Goal: Use online tool/utility: Utilize a website feature to perform a specific function

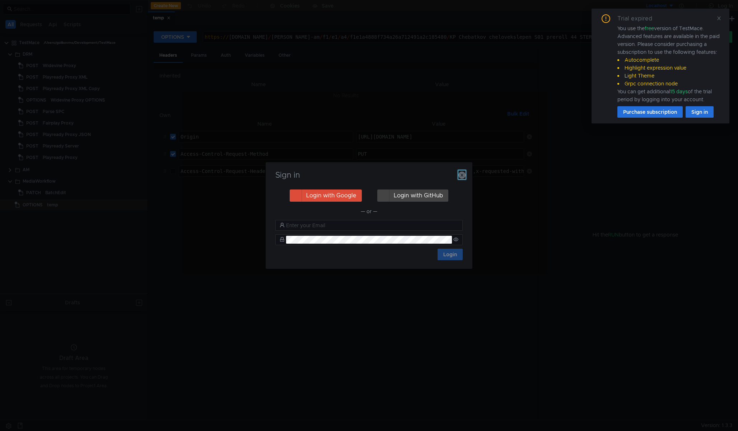
click at [458, 178] on icon "button" at bounding box center [461, 175] width 7 height 7
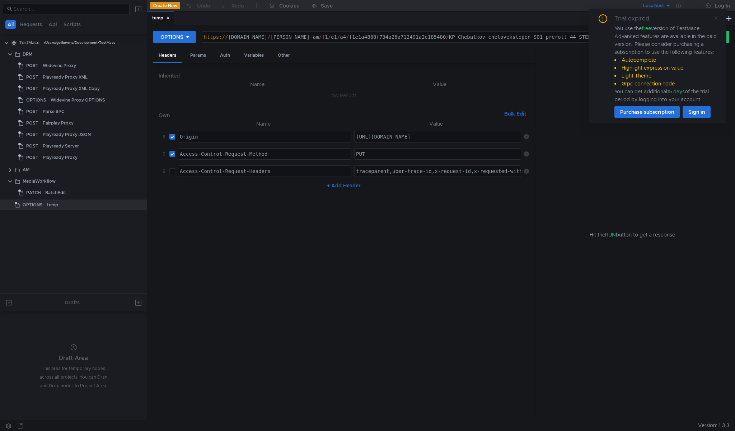
click at [717, 17] on icon at bounding box center [716, 18] width 5 height 5
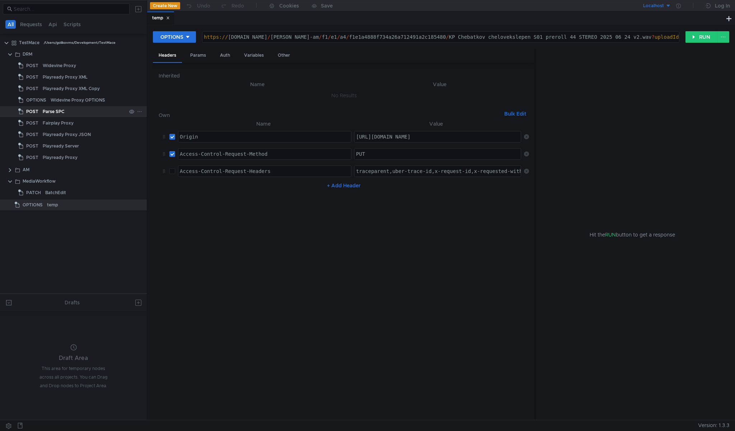
click at [67, 108] on div "Parse SPC" at bounding box center [85, 111] width 84 height 11
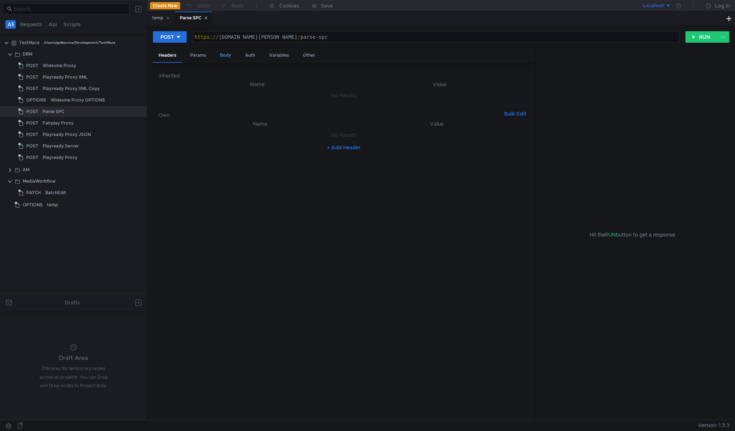
click at [226, 53] on div "Body" at bounding box center [225, 55] width 23 height 13
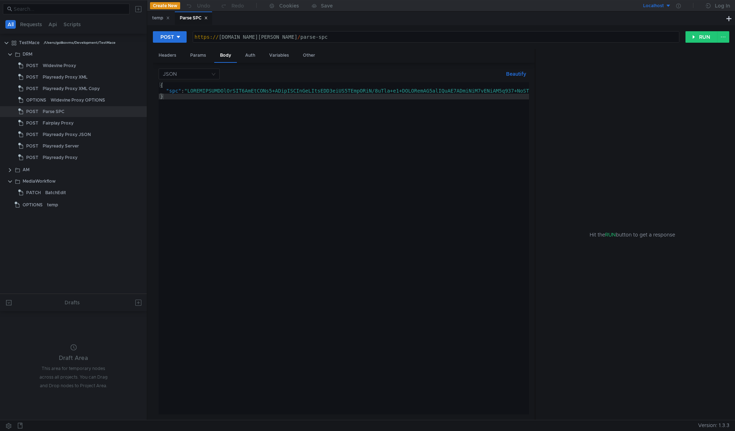
type textarea ""spc": "AAAAAQAAAAADqDhONL2DwNsVLAt6+CIvaPPLFzHaZXaeBYD9xeUW3JTmvOMwX/0oCtu+r2+…"
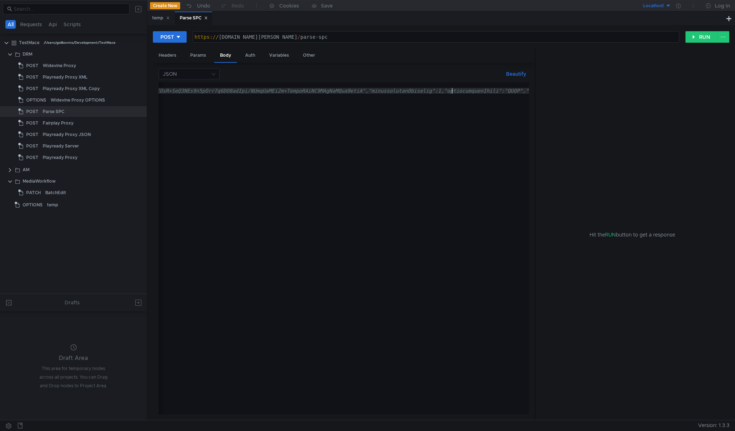
click at [562, 90] on span "<click to see more...>" at bounding box center [597, 91] width 71 height 6
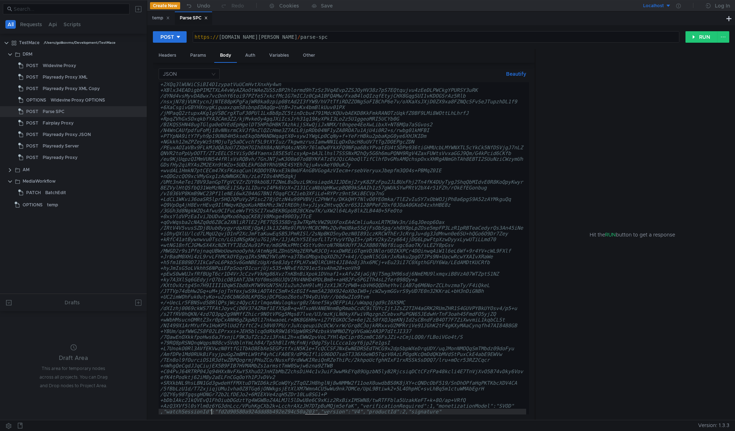
scroll to position [0, 0]
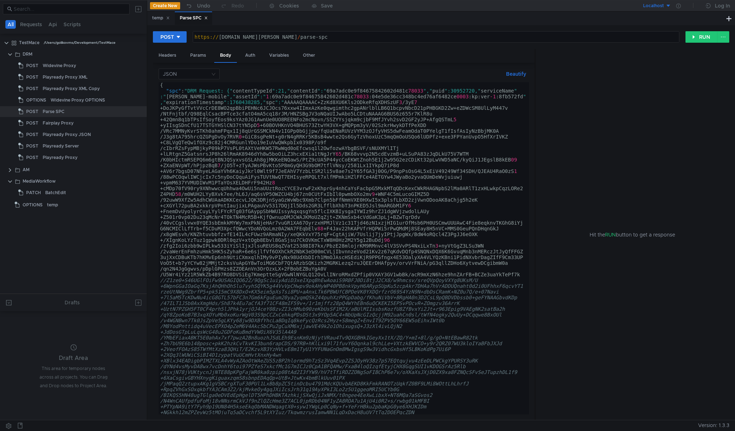
type textarea ""spc": "DRM Request: {"contentTypeId":21,"contentId":"69a7adc0e9f84675842602d48…"
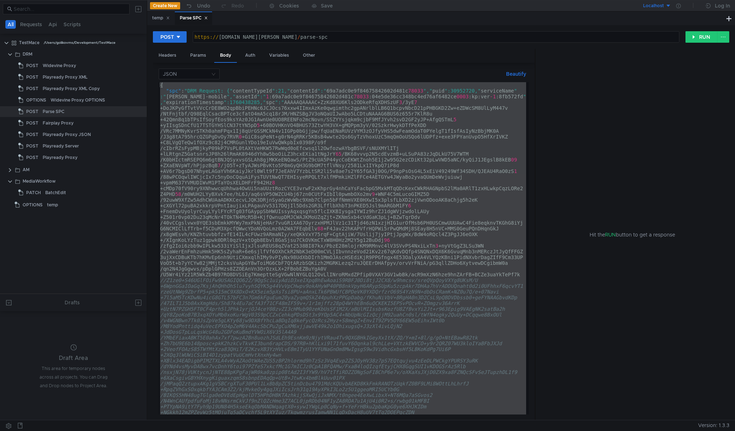
type textarea ""spc": "DRM Request: {"contentTypeId":21,"contentId":"69a7adc0e9f84675842602d48…"
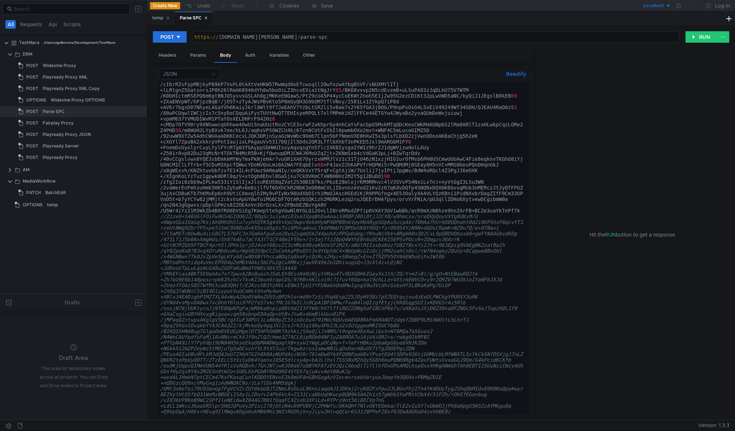
scroll to position [56, 0]
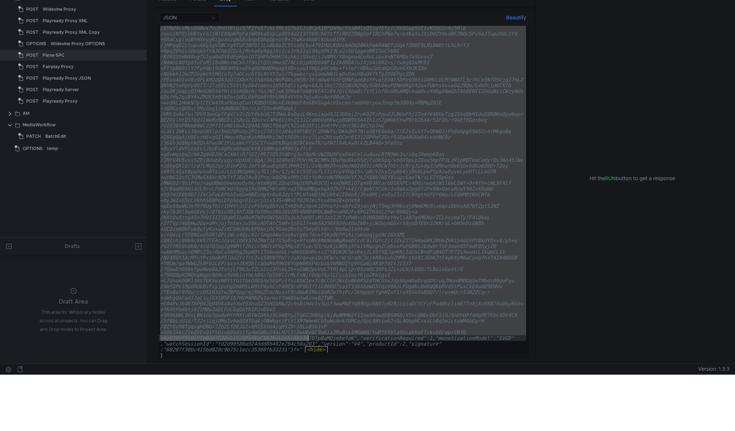
click at [308, 339] on div ""spc" : "DRM Request: {" contentTypeId ":21," contentId ":" 69a7adc0e9f84675842…" at bounding box center [343, 219] width 368 height 941
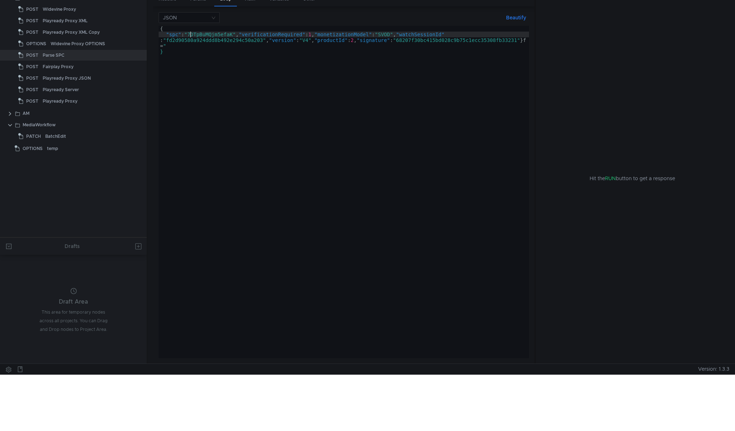
click at [164, 45] on div "{ "spc" : "7DTpBuMQjm5efaK" , "verificationRequired" : 1 , "monetizationModel" …" at bounding box center [344, 198] width 371 height 344
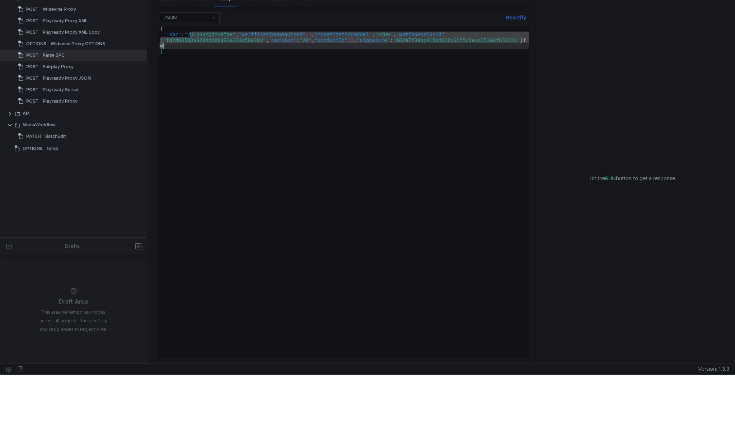
type textarea ""spc": """
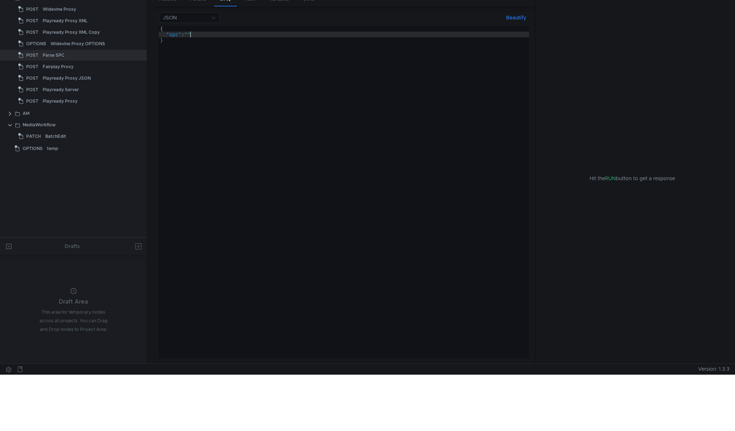
paste textarea
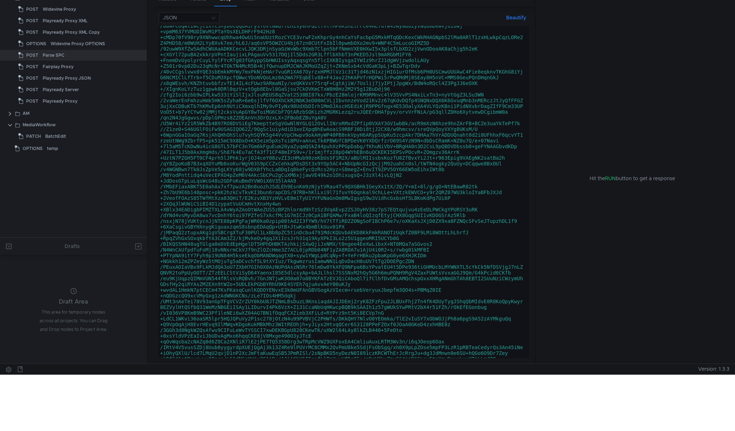
scroll to position [0, 0]
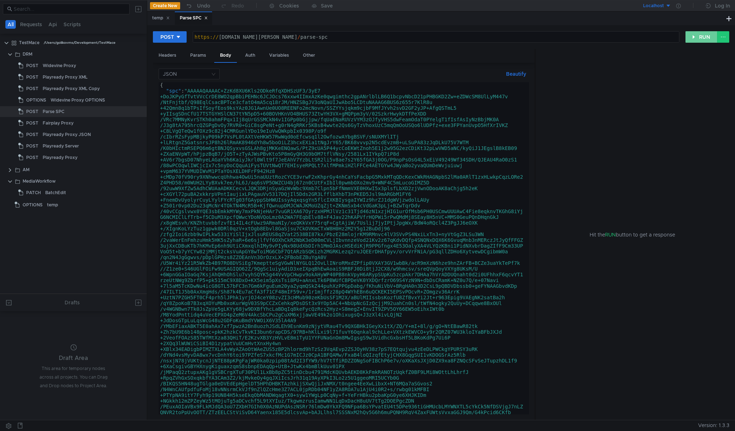
click at [697, 37] on button "RUN" at bounding box center [702, 36] width 32 height 11
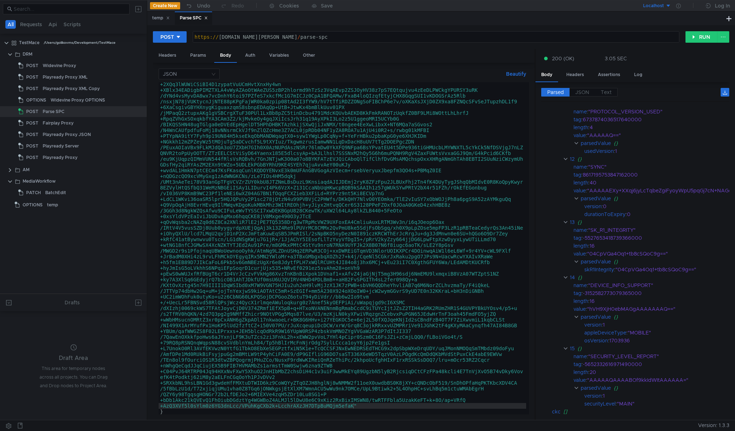
scroll to position [259, 0]
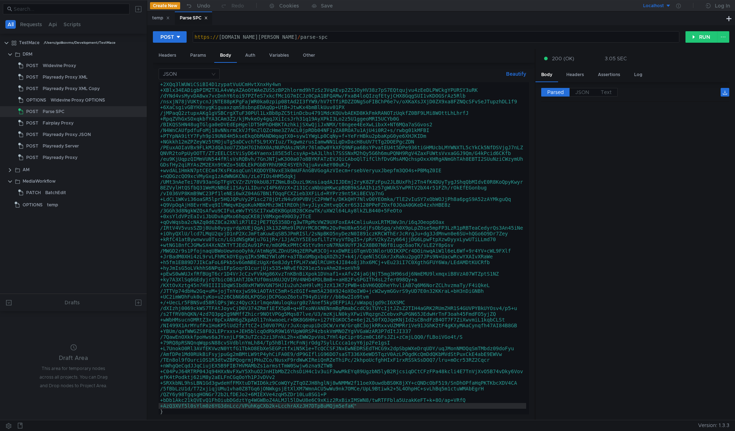
scroll to position [854, 0]
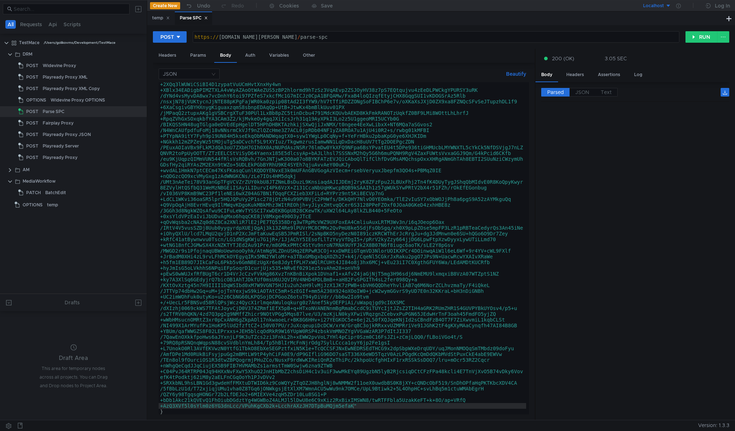
scroll to position [854, 0]
